Goal: Transaction & Acquisition: Purchase product/service

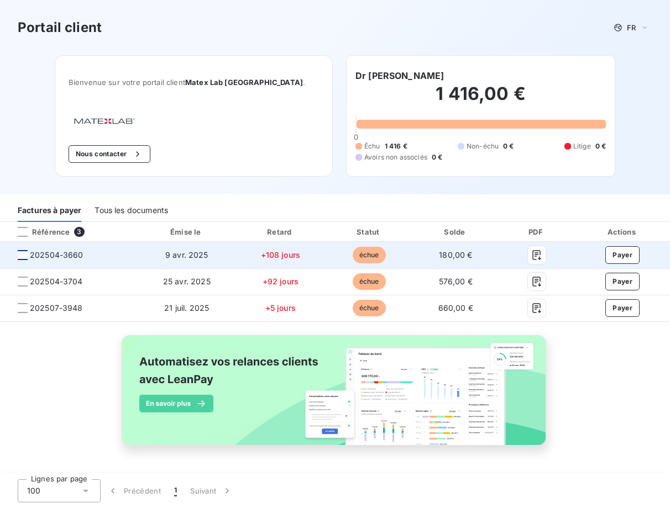
click at [21, 256] on div at bounding box center [23, 255] width 10 height 10
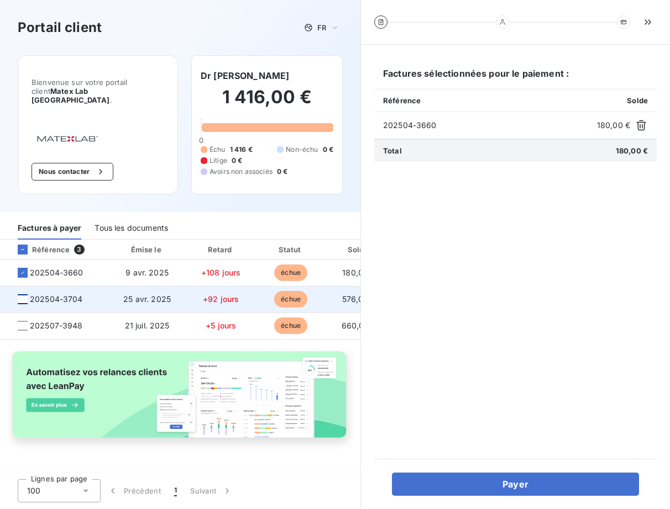
click at [22, 294] on div at bounding box center [23, 299] width 10 height 10
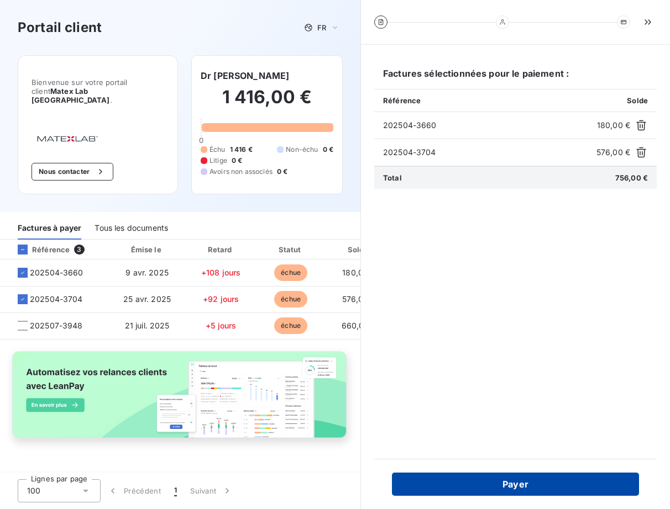
click at [529, 482] on button "Payer" at bounding box center [515, 484] width 247 height 23
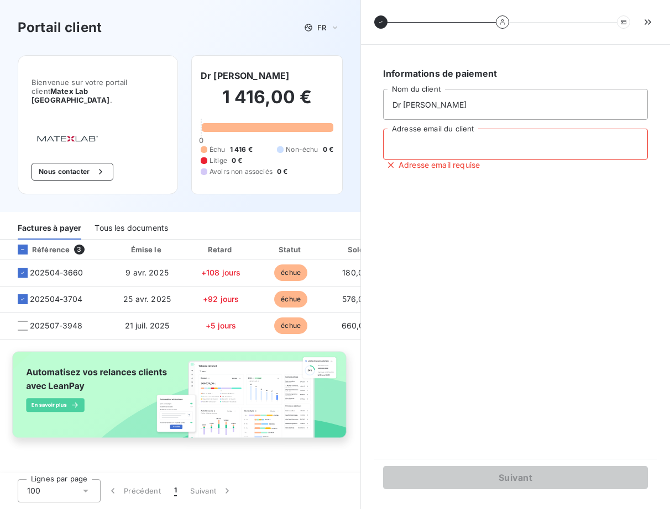
click at [482, 152] on input "Adresse email du client" at bounding box center [515, 144] width 265 height 31
type input "[EMAIL_ADDRESS][DOMAIN_NAME]"
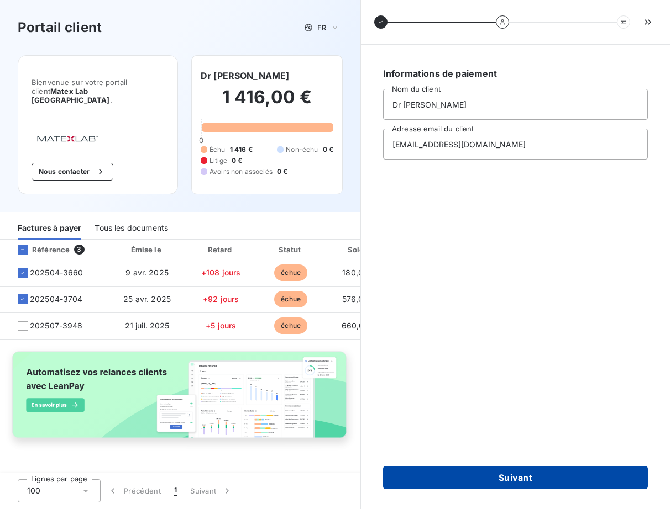
click at [520, 476] on button "Suivant" at bounding box center [515, 477] width 265 height 23
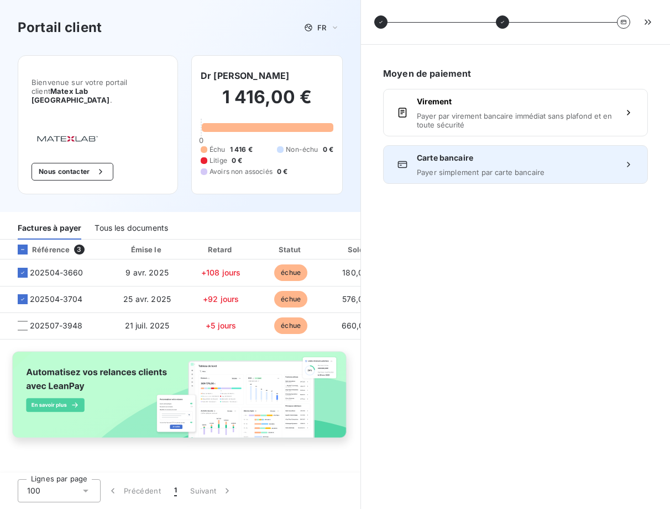
click at [466, 172] on span "Payer simplement par carte bancaire" at bounding box center [515, 172] width 197 height 9
